Goal: Use online tool/utility: Utilize a website feature to perform a specific function

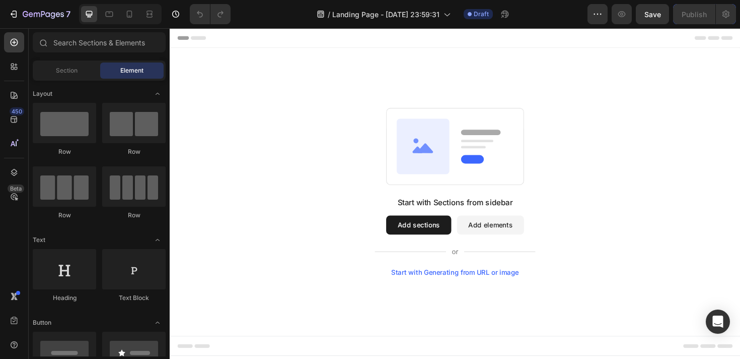
click at [476, 284] on div "Start with Generating from URL or image" at bounding box center [471, 287] width 135 height 8
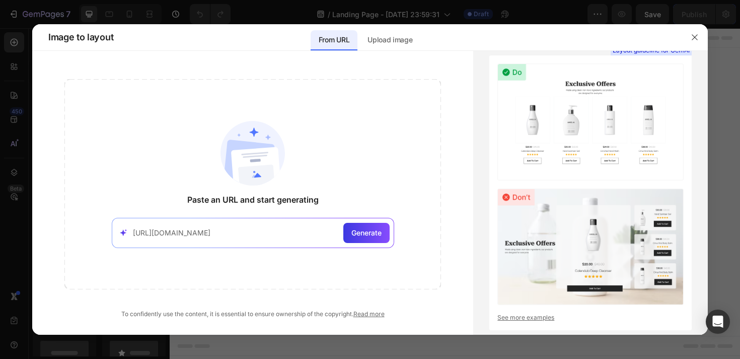
type input "[URL][DOMAIN_NAME]"
click at [359, 234] on span "Generate" at bounding box center [367, 232] width 30 height 11
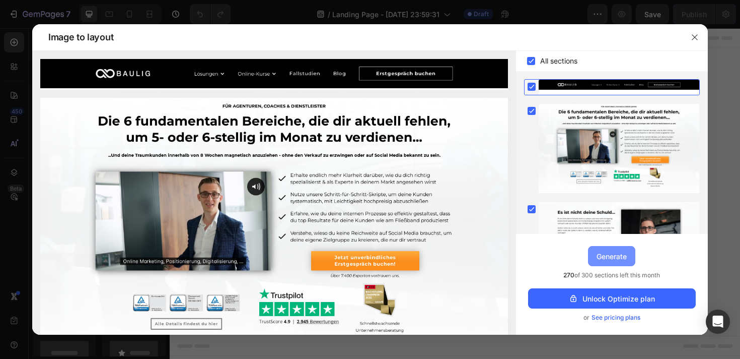
click at [608, 260] on div "Generate" at bounding box center [612, 256] width 30 height 11
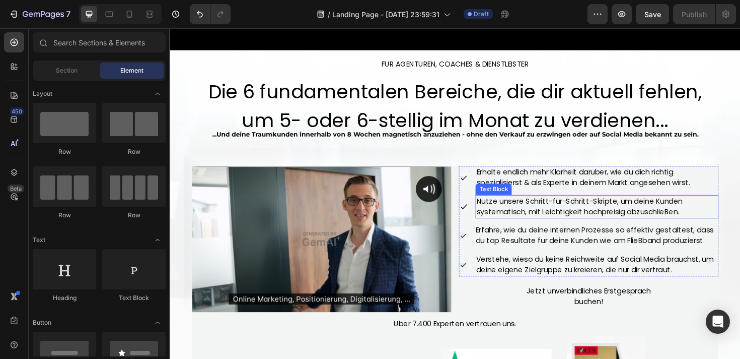
scroll to position [71, 0]
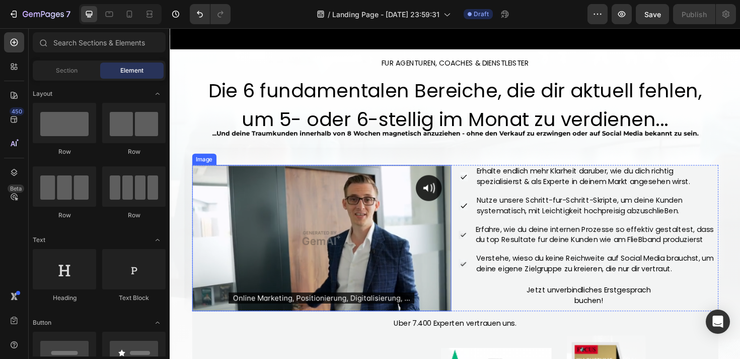
click at [347, 254] on img at bounding box center [330, 250] width 275 height 155
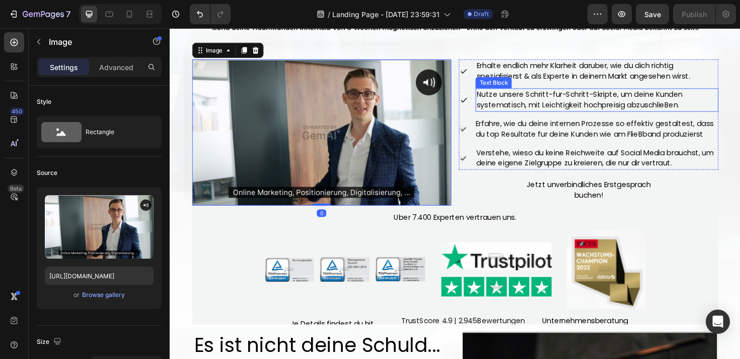
scroll to position [205, 0]
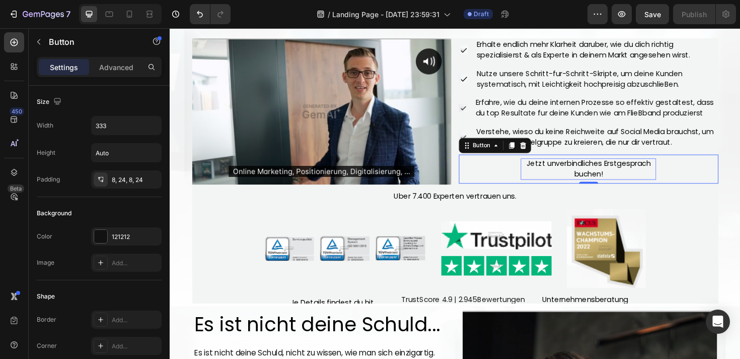
click at [634, 178] on div "Jetzt unverbindliches Erstgesprach buchen!" at bounding box center [613, 177] width 144 height 23
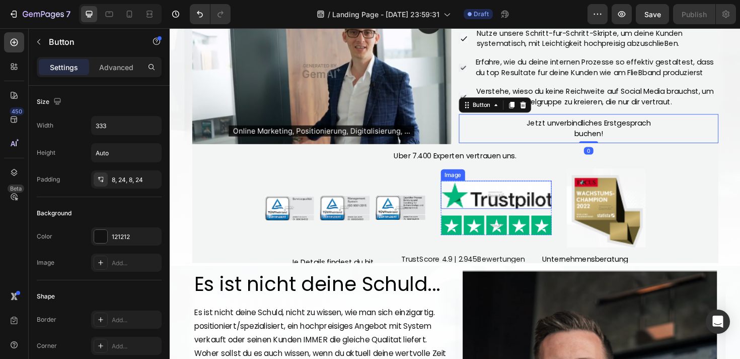
click at [482, 208] on img at bounding box center [515, 203] width 117 height 29
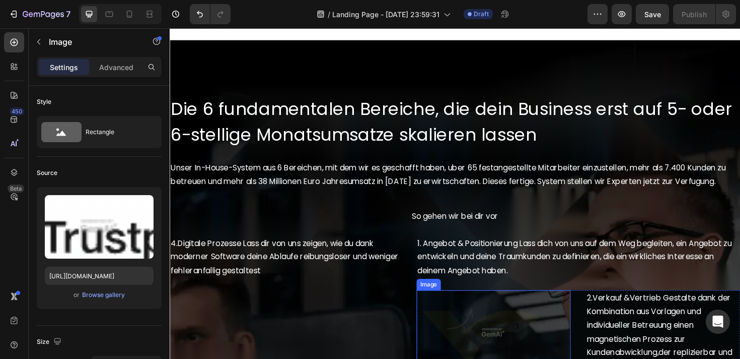
scroll to position [1164, 0]
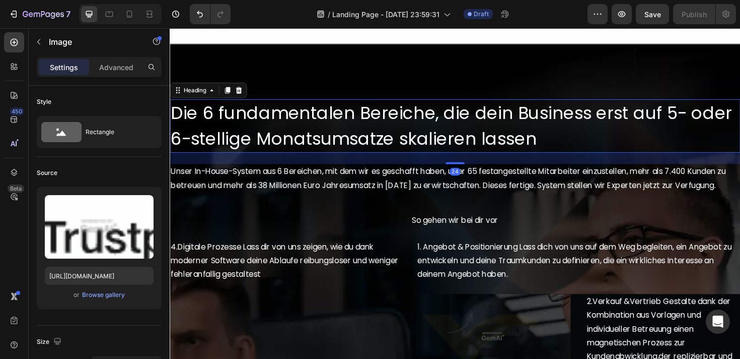
click at [648, 145] on h2 "Die 6 fundamentalen Bereiche, die dein Business erst auf 5- oder 6-stellige Mon…" at bounding box center [472, 131] width 604 height 56
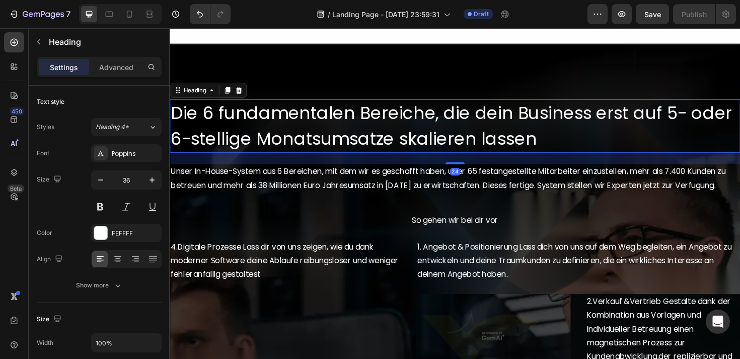
click at [646, 170] on div "24" at bounding box center [472, 166] width 604 height 12
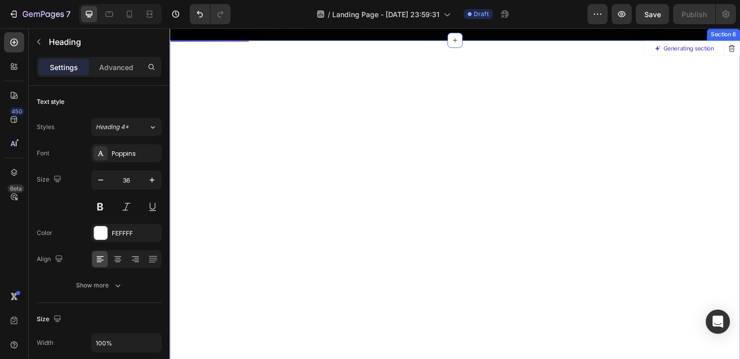
scroll to position [1786, 0]
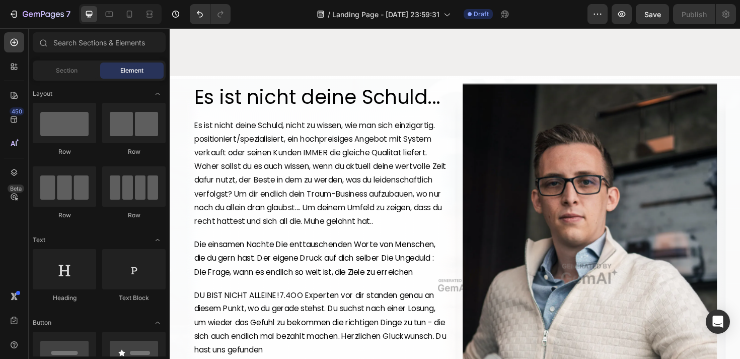
scroll to position [0, 0]
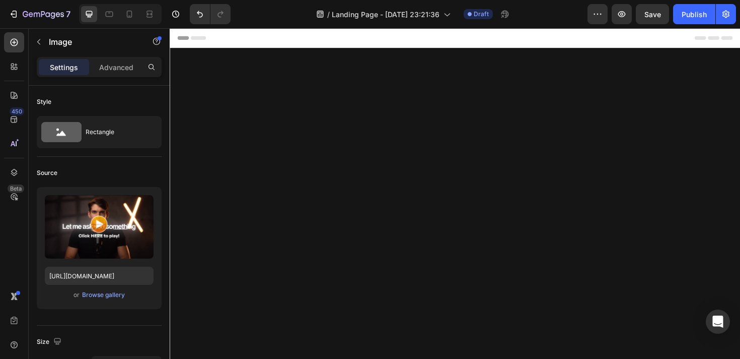
scroll to position [4615, 0]
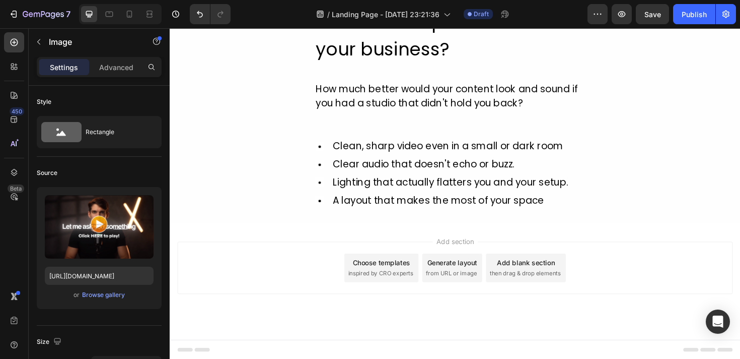
click at [447, 288] on span "from URL or image" at bounding box center [468, 287] width 54 height 9
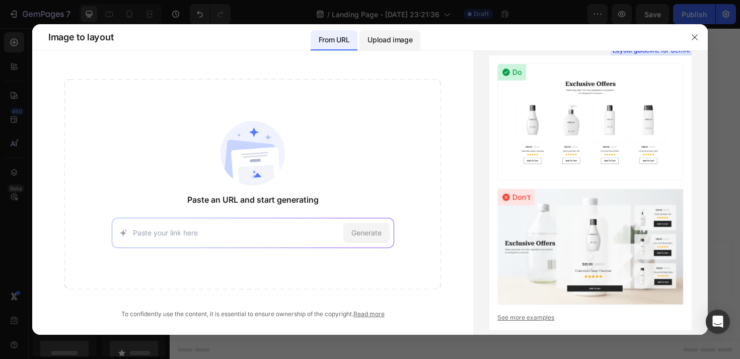
click at [396, 43] on p "Upload image" at bounding box center [390, 40] width 45 height 12
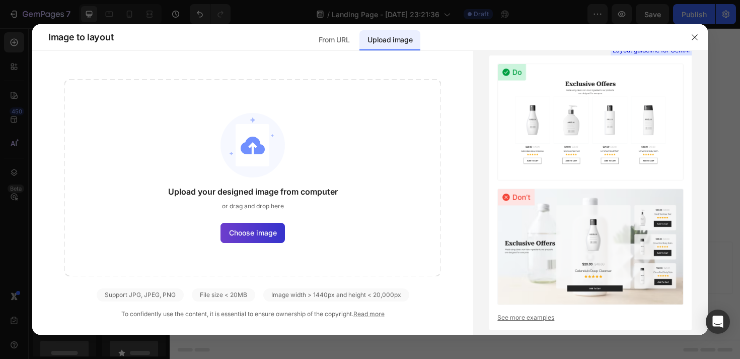
click at [245, 239] on label "Choose image" at bounding box center [253, 233] width 64 height 20
click at [0, 0] on input "Choose image" at bounding box center [0, 0] width 0 height 0
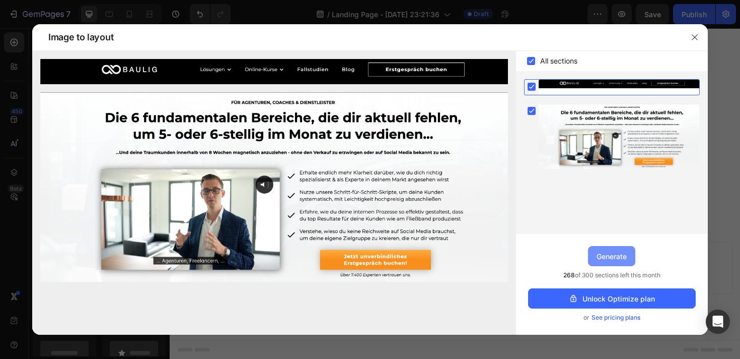
click at [611, 262] on button "Generate" at bounding box center [611, 256] width 47 height 20
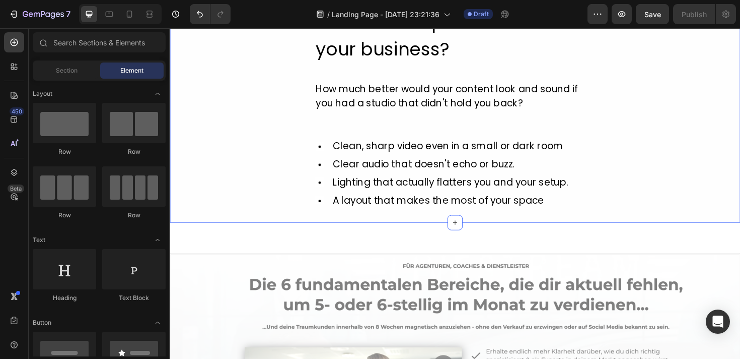
scroll to position [4812, 0]
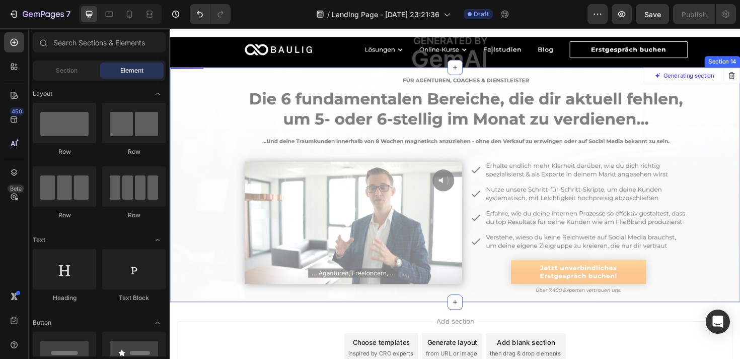
click at [511, 162] on div at bounding box center [471, 192] width 603 height 244
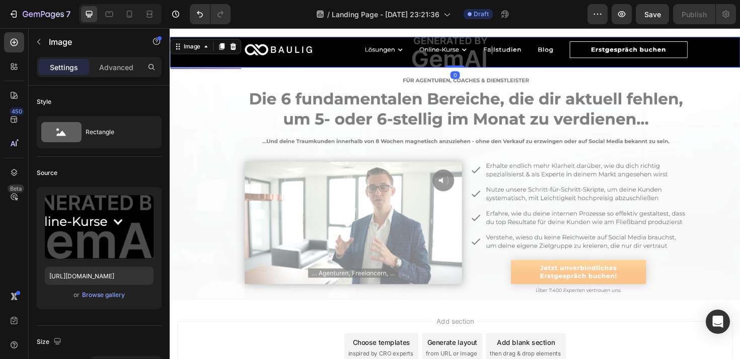
click at [470, 55] on img at bounding box center [472, 53] width 604 height 33
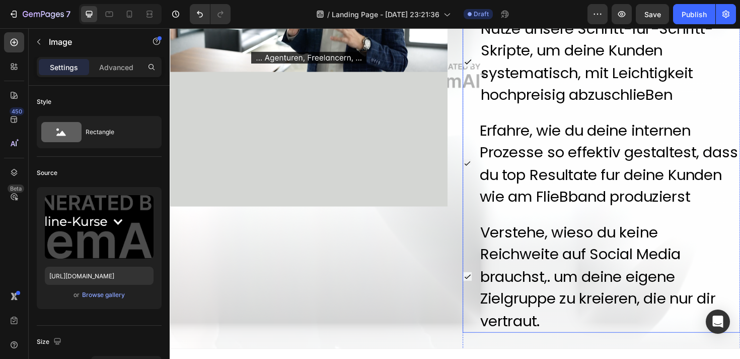
scroll to position [5225, 0]
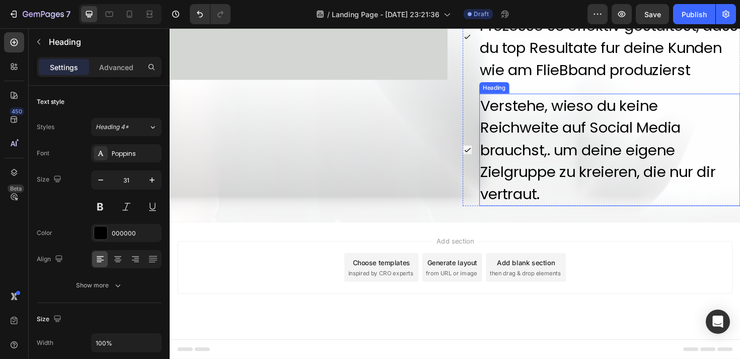
click at [553, 207] on h2 "Verstehe, wieso du keine Reichweite auf Social Media brauchst,. um deine eigene…" at bounding box center [636, 156] width 276 height 119
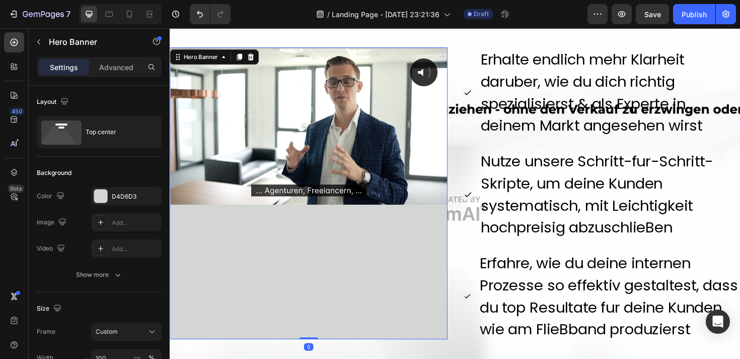
click at [390, 277] on div "Overlay" at bounding box center [317, 202] width 294 height 309
click at [474, 330] on div "Image Row Hero Banner 0 Image Erhalte endlich mehr Klarheit daruber, wie du dic…" at bounding box center [472, 327] width 604 height 559
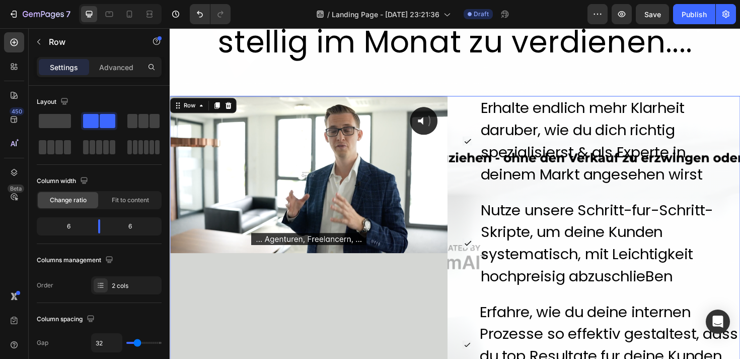
scroll to position [4897, 0]
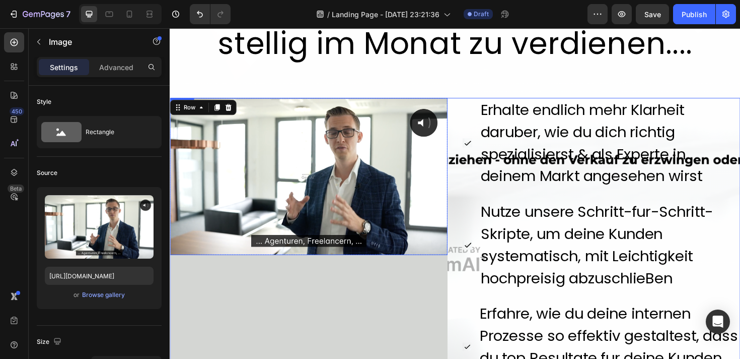
click at [367, 199] on img at bounding box center [317, 185] width 294 height 166
click at [452, 120] on img at bounding box center [317, 185] width 294 height 166
click at [443, 119] on img at bounding box center [317, 185] width 294 height 166
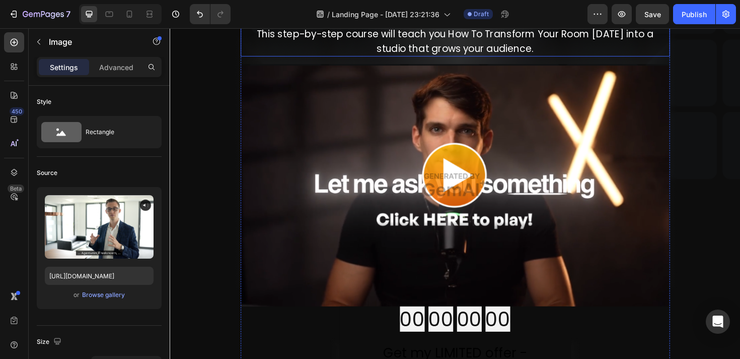
scroll to position [0, 0]
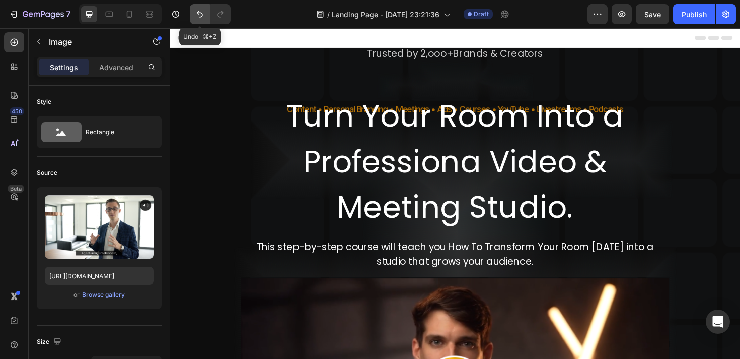
click at [194, 14] on button "Undo/Redo" at bounding box center [200, 14] width 20 height 20
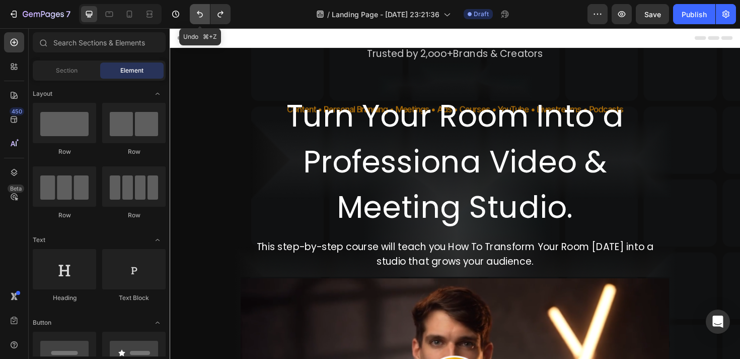
click at [194, 14] on button "Undo/Redo" at bounding box center [200, 14] width 20 height 20
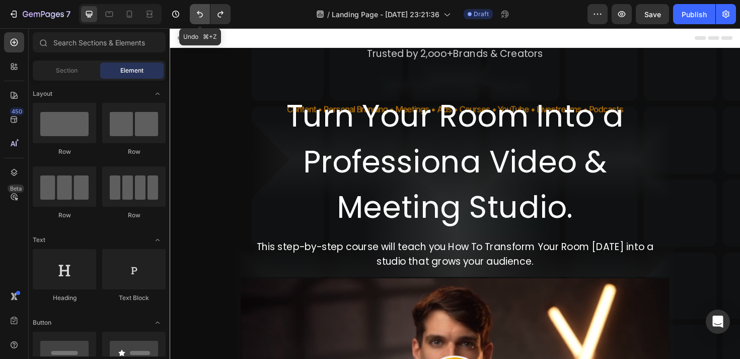
click at [194, 14] on button "Undo/Redo" at bounding box center [200, 14] width 20 height 20
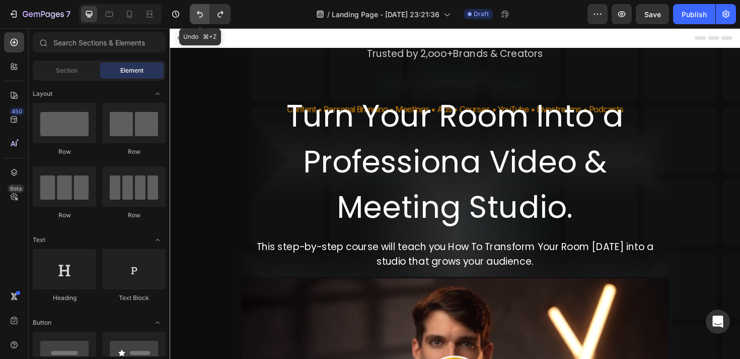
click at [194, 14] on button "Undo/Redo" at bounding box center [200, 14] width 20 height 20
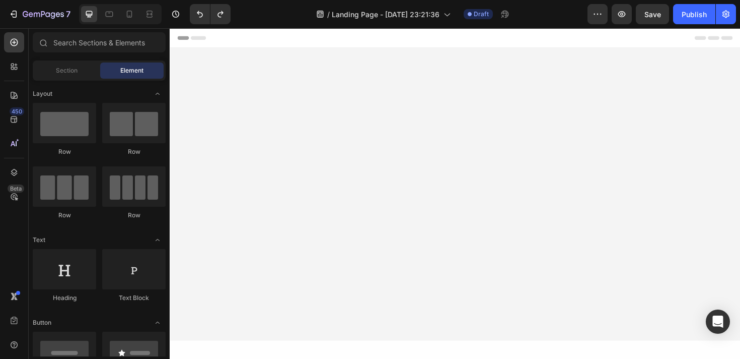
click at [24, 122] on div "450 Beta" at bounding box center [14, 193] width 29 height 330
click at [17, 120] on icon at bounding box center [14, 119] width 7 height 7
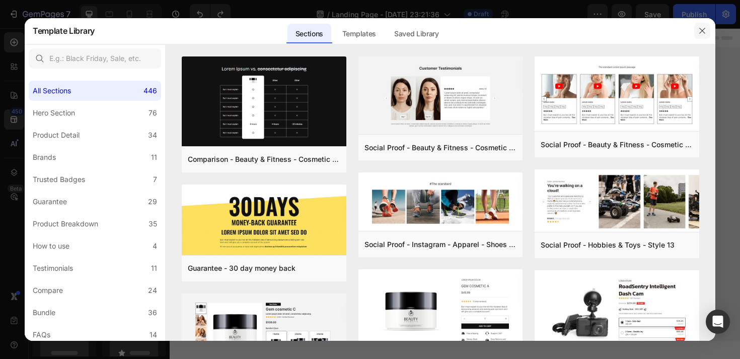
click at [705, 32] on icon "button" at bounding box center [703, 31] width 8 height 8
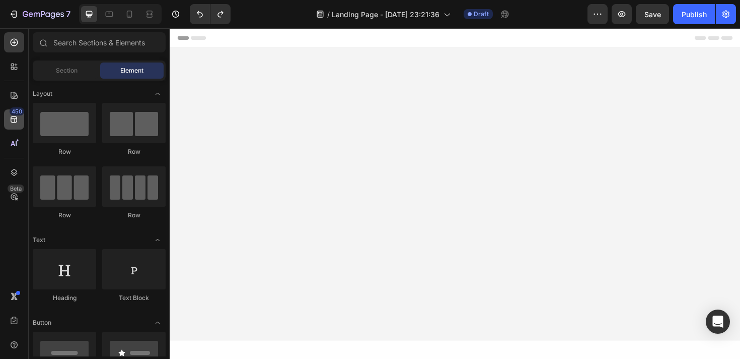
click at [21, 123] on div "450" at bounding box center [14, 119] width 20 height 20
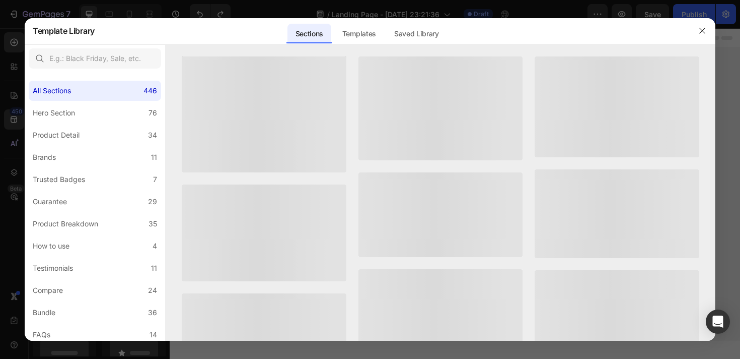
click at [16, 140] on div at bounding box center [370, 179] width 740 height 359
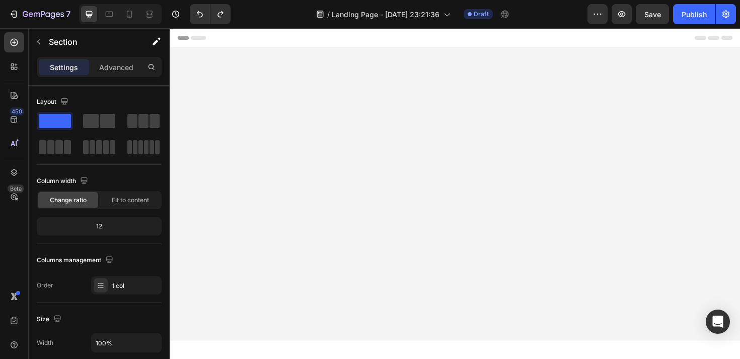
click at [459, 201] on div at bounding box center [472, 204] width 604 height 280
click at [210, 38] on span "Header" at bounding box center [200, 38] width 22 height 10
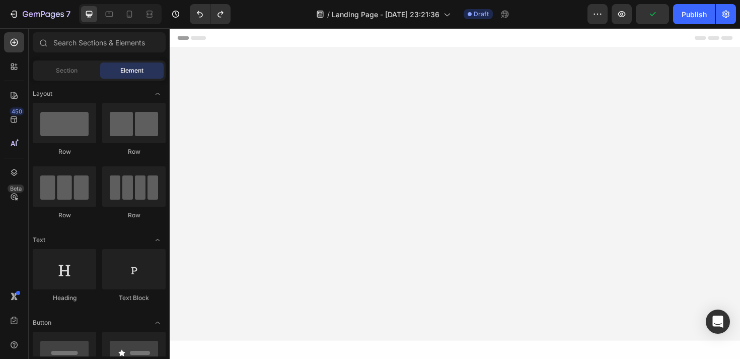
click at [210, 38] on span "Header" at bounding box center [200, 38] width 22 height 10
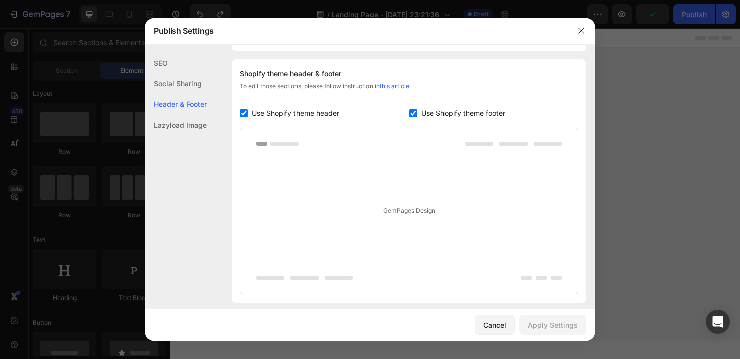
scroll to position [472, 0]
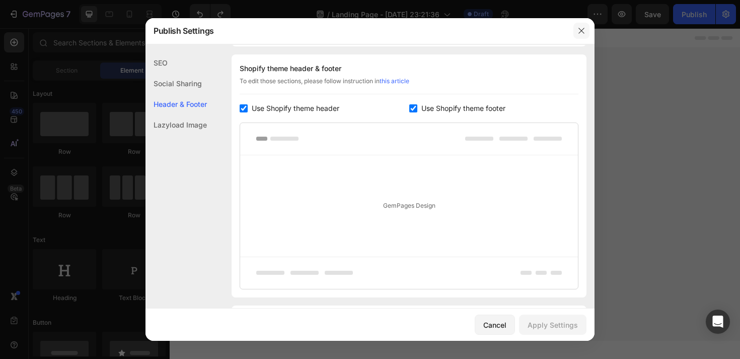
click at [581, 33] on icon "button" at bounding box center [582, 31] width 8 height 8
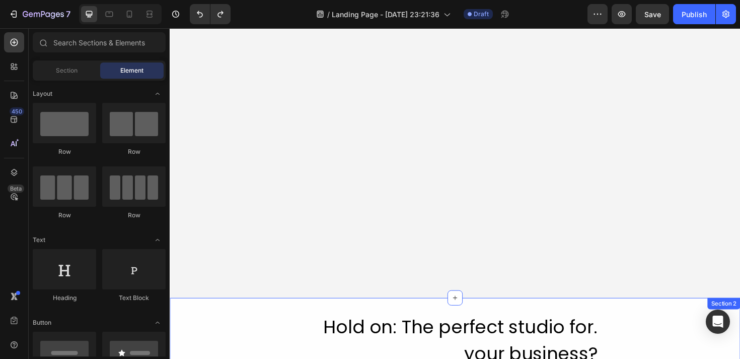
scroll to position [0, 0]
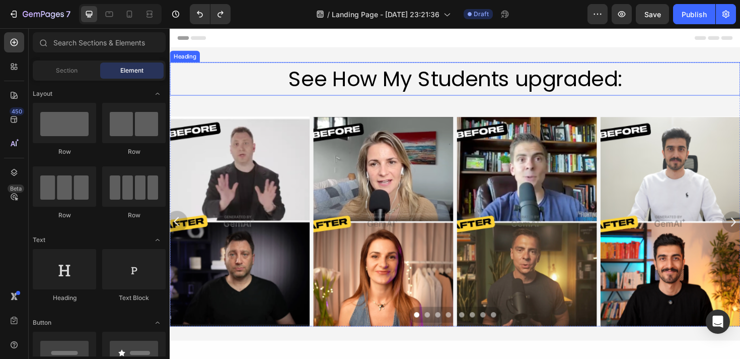
click at [255, 86] on h2 "See How My Students upgraded:" at bounding box center [472, 81] width 604 height 35
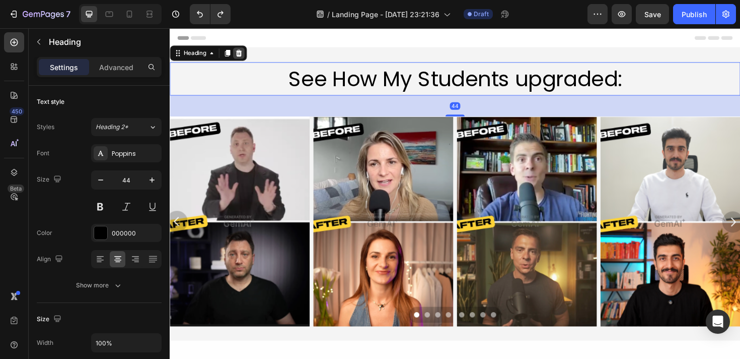
click at [238, 52] on div at bounding box center [243, 54] width 12 height 12
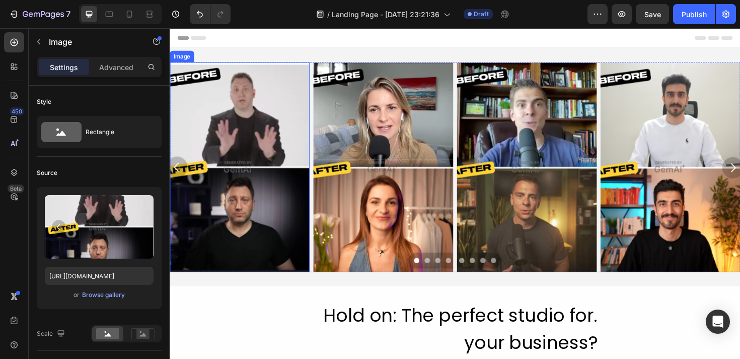
click at [243, 75] on img at bounding box center [244, 175] width 148 height 222
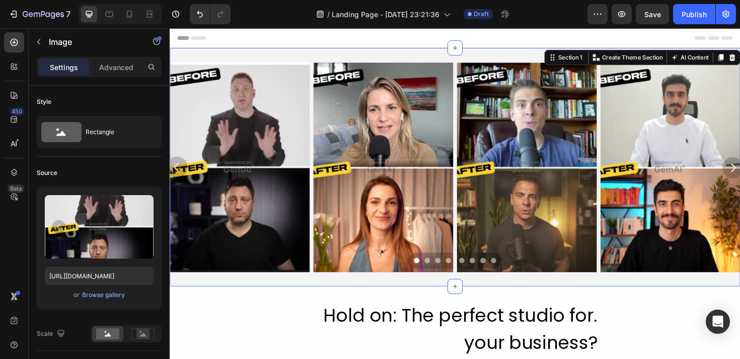
click at [272, 55] on div "Image Image Image Image Row Row Section 1 You can create reusable sections Crea…" at bounding box center [472, 175] width 604 height 252
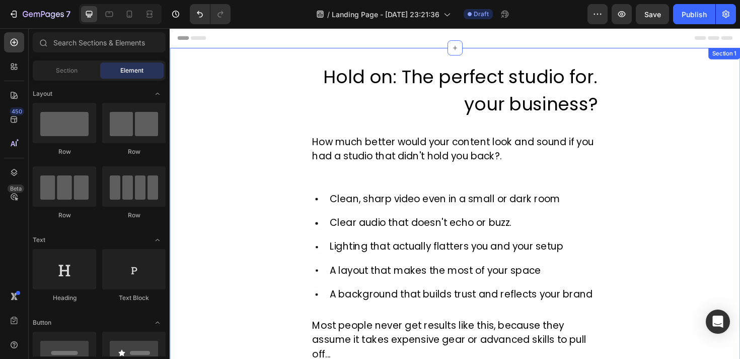
click at [649, 148] on div "Hold on: The perfect studio for. your business? Heading How much better would y…" at bounding box center [472, 254] width 604 height 381
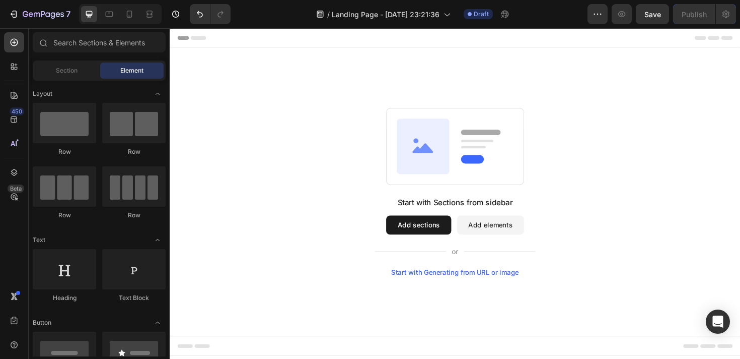
click at [719, 111] on div "Start with Sections from sidebar Add sections Add elements Start with Generatin…" at bounding box center [472, 201] width 604 height 305
click at [445, 231] on button "Add sections" at bounding box center [433, 236] width 69 height 20
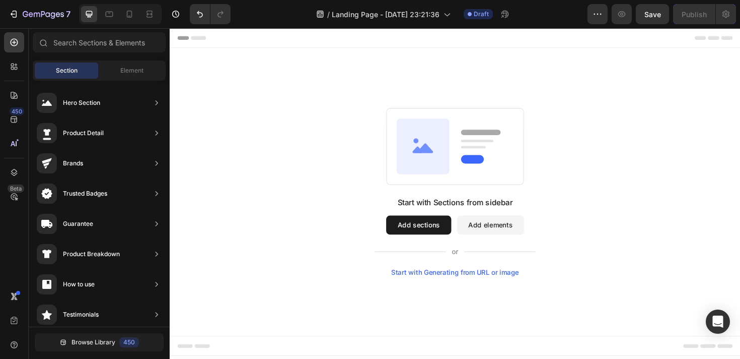
click at [463, 283] on div "Start with Generating from URL or image" at bounding box center [471, 287] width 135 height 8
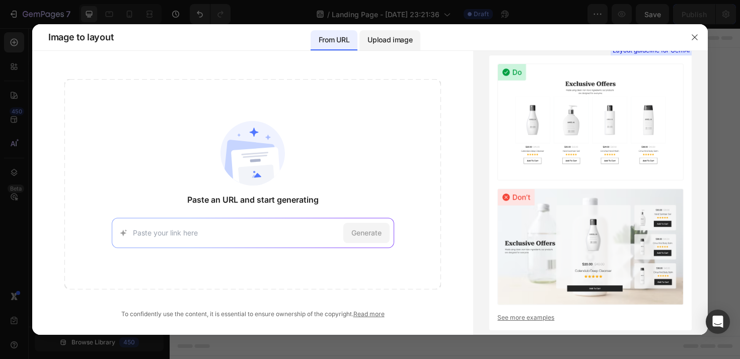
click at [386, 44] on p "Upload image" at bounding box center [390, 40] width 45 height 12
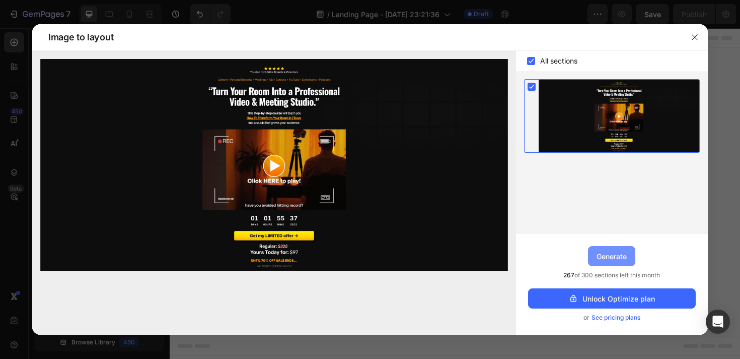
click at [608, 254] on div "Generate" at bounding box center [612, 256] width 30 height 11
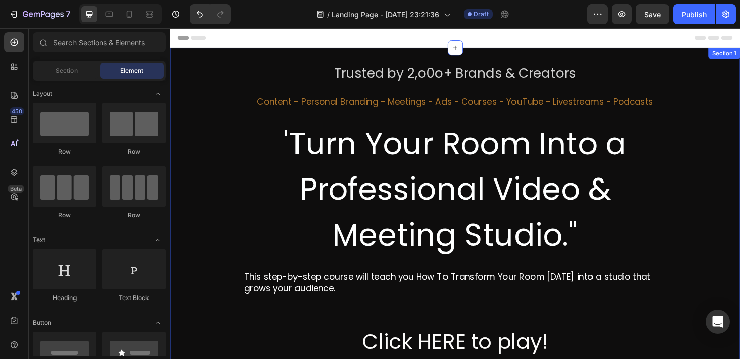
click at [714, 158] on div "Trusted by 2,o0o+ Brands & Creators Heading Content - Personal Branding - Meeti…" at bounding box center [472, 360] width 604 height 593
